Goal: Find specific page/section: Find specific page/section

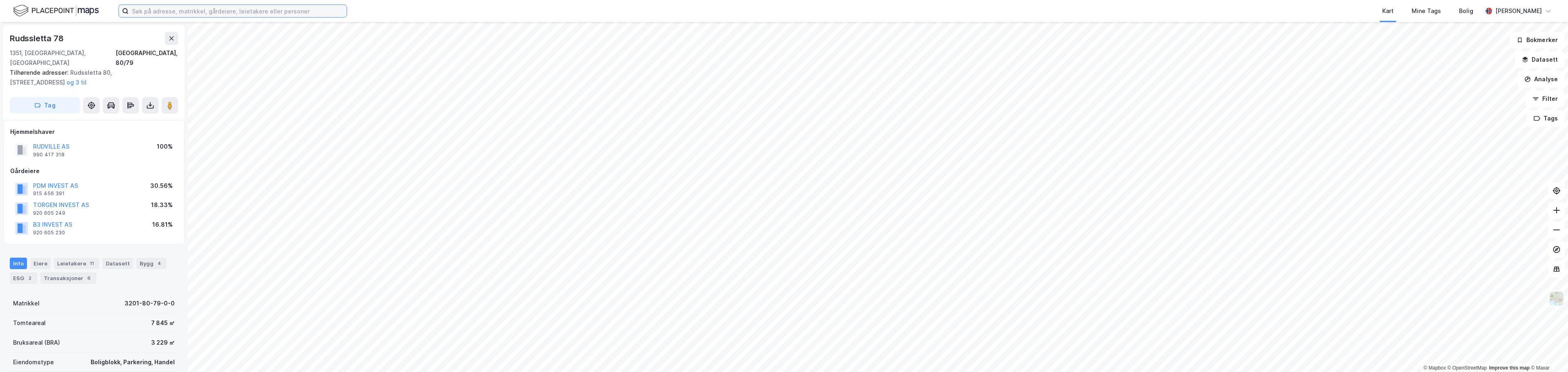
click at [170, 14] on input at bounding box center [238, 11] width 218 height 12
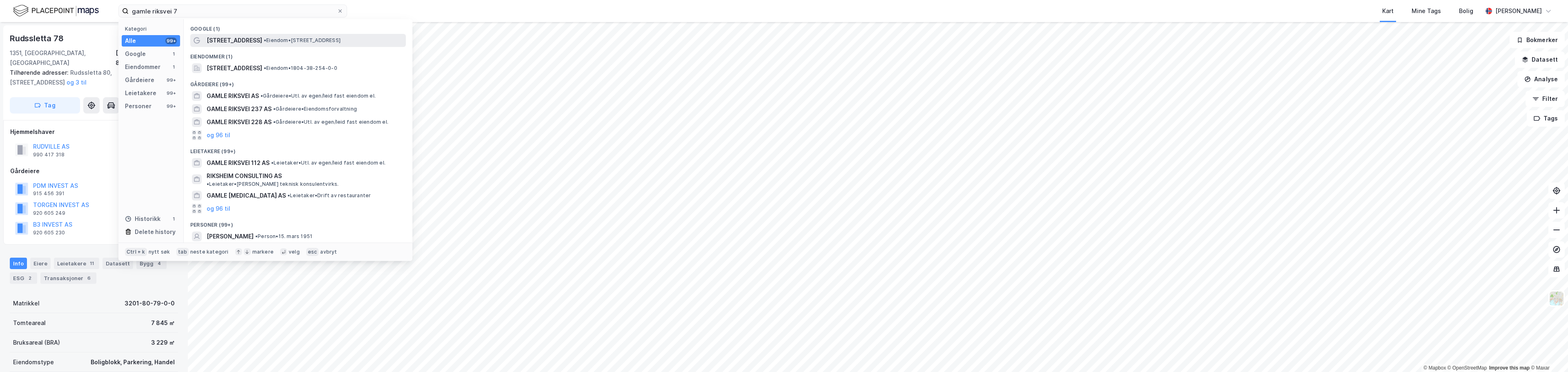
click at [239, 43] on span "[STREET_ADDRESS]" at bounding box center [234, 40] width 55 height 10
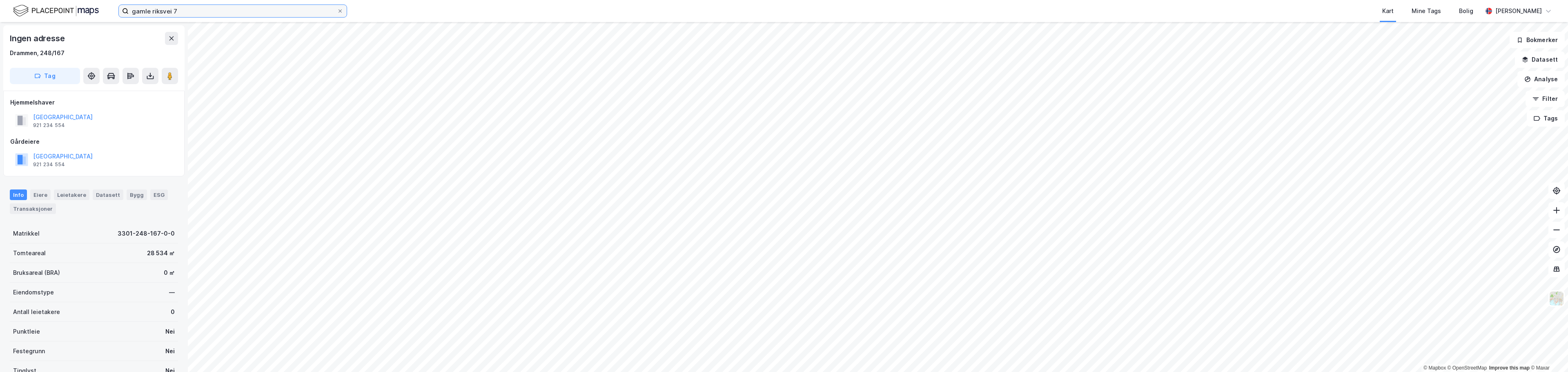
click at [189, 12] on input "gamle riksvei 7" at bounding box center [232, 11] width 208 height 12
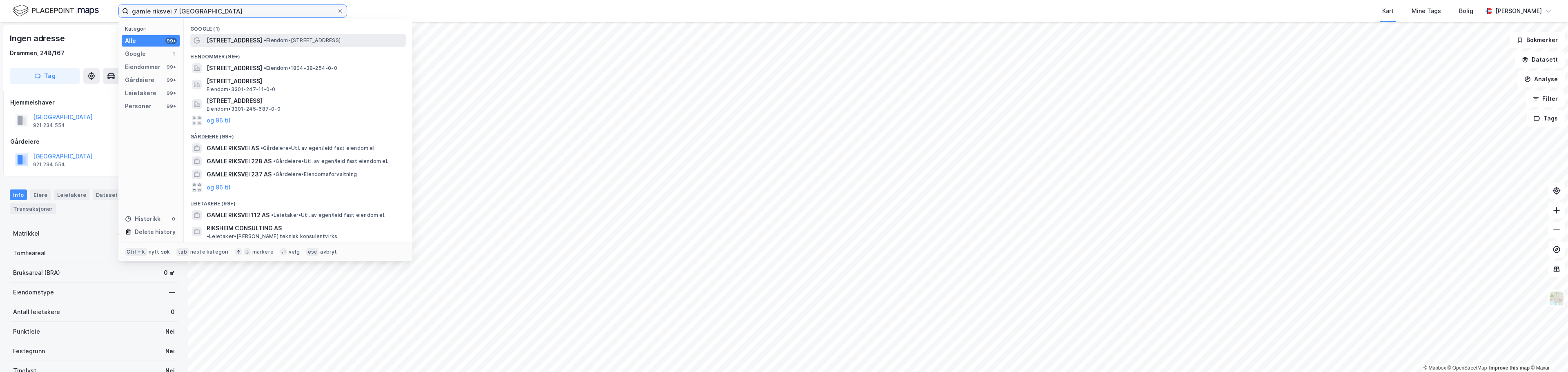
type input "gamle riksvei 7 [GEOGRAPHIC_DATA]"
click at [340, 43] on span "• Eiendom • [STREET_ADDRESS]" at bounding box center [302, 40] width 77 height 6
